Goal: Transaction & Acquisition: Purchase product/service

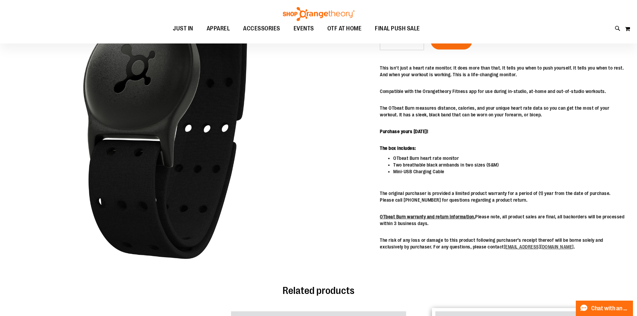
scroll to position [85, 0]
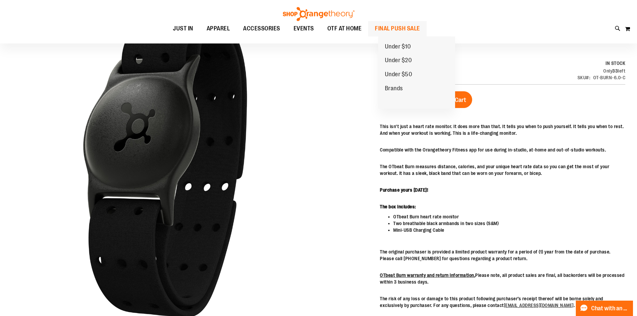
click at [405, 27] on span "FINAL PUSH SALE" at bounding box center [397, 28] width 45 height 15
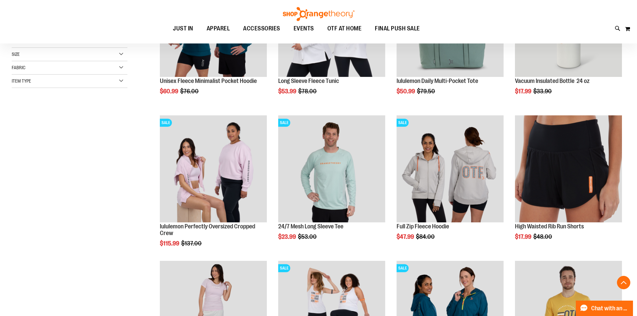
scroll to position [167, 0]
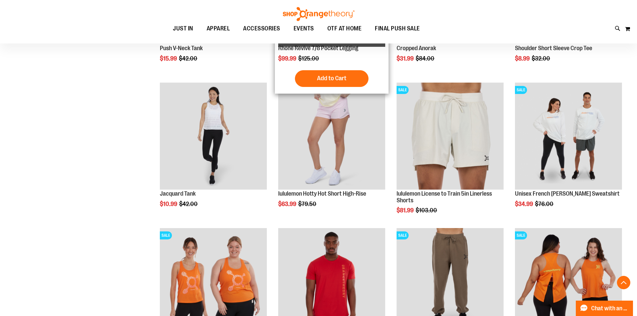
scroll to position [701, 0]
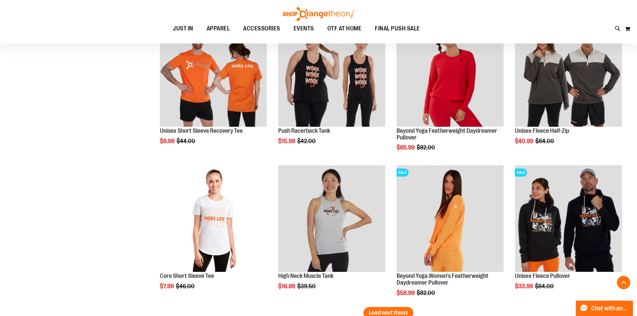
scroll to position [1169, 0]
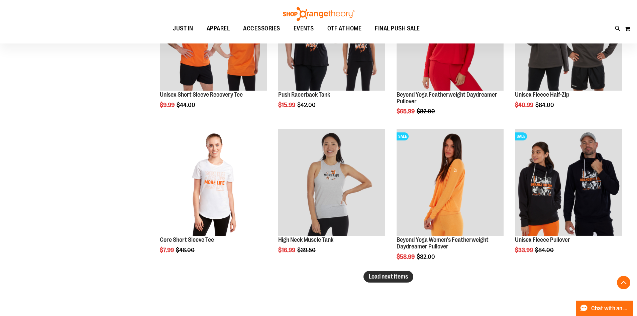
click at [380, 278] on span "Load next items" at bounding box center [388, 276] width 39 height 7
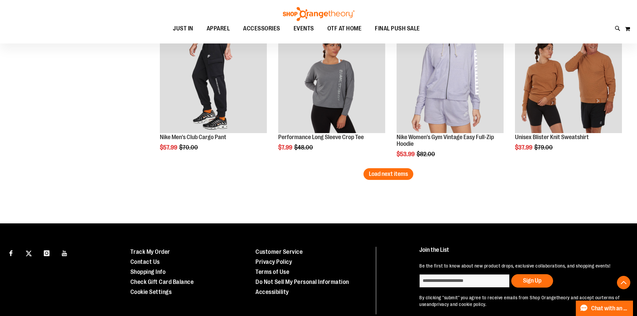
scroll to position [1737, 0]
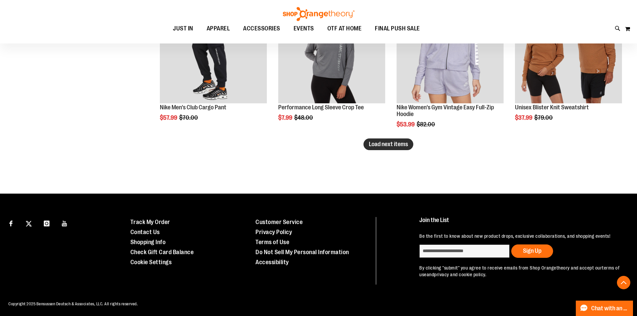
click at [386, 148] on button "Load next items" at bounding box center [388, 144] width 50 height 12
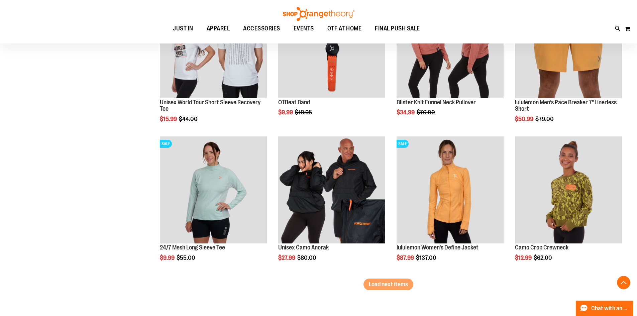
scroll to position [2038, 0]
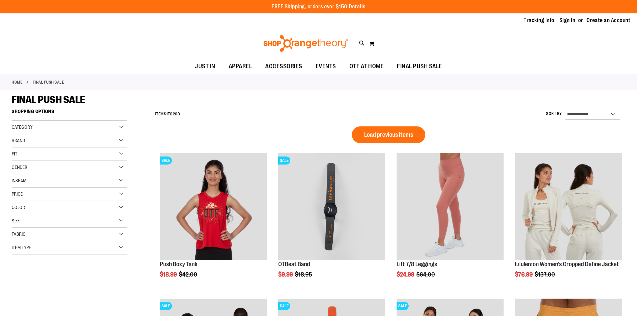
scroll to position [437, 0]
